Goal: Task Accomplishment & Management: Manage account settings

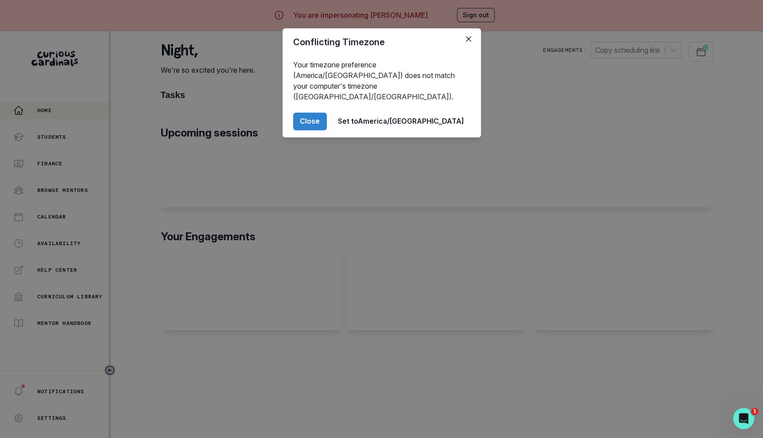
click at [210, 307] on div "Conflicting Timezone Your timezone preference (America/[GEOGRAPHIC_DATA]) does …" at bounding box center [381, 219] width 763 height 438
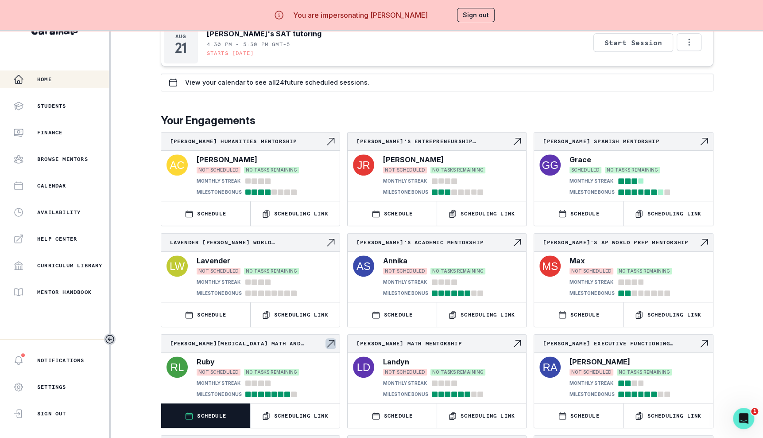
scroll to position [275, 0]
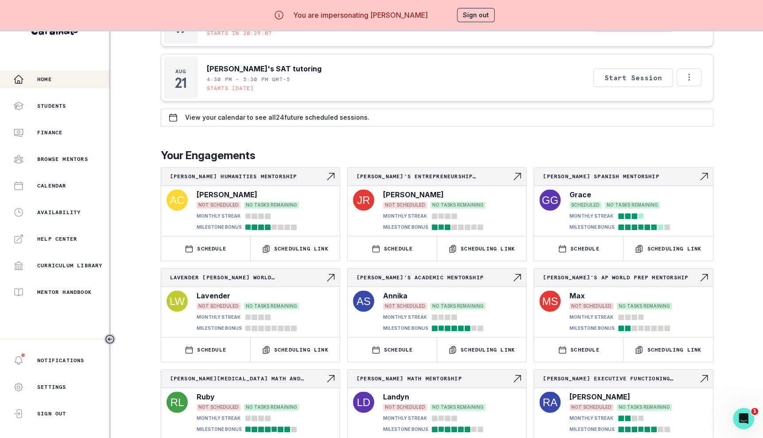
click at [52, 120] on div "Home Students Finance Browse Mentors Calendar Availability Help Center Curricul…" at bounding box center [54, 185] width 109 height 230
click at [53, 134] on p "Finance" at bounding box center [49, 132] width 25 height 7
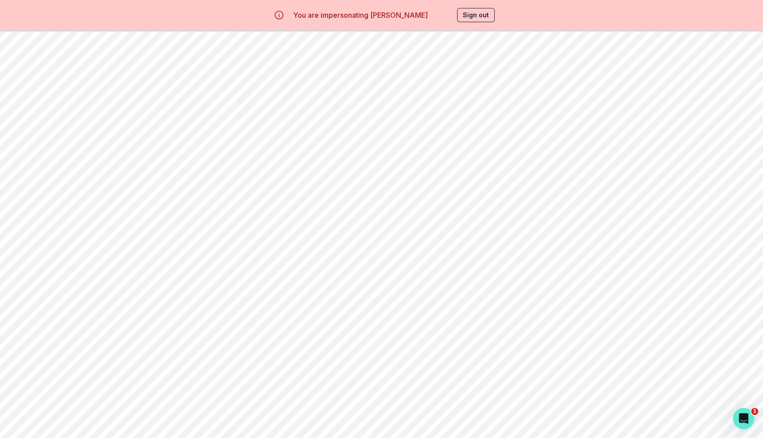
scroll to position [1933, 0]
click at [475, 20] on button "Sign out" at bounding box center [476, 15] width 38 height 14
